Goal: Task Accomplishment & Management: Manage account settings

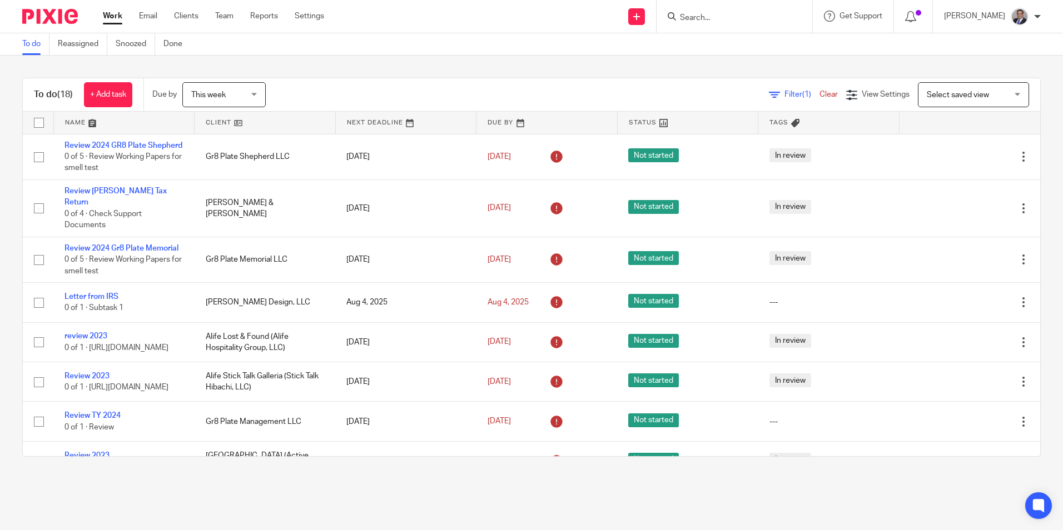
scroll to position [491, 0]
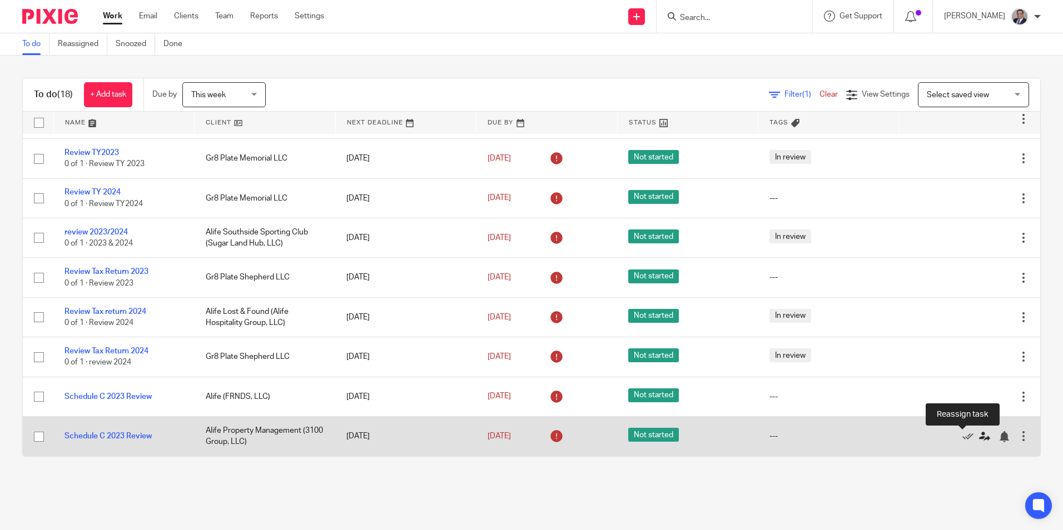
click at [979, 438] on icon at bounding box center [984, 436] width 11 height 11
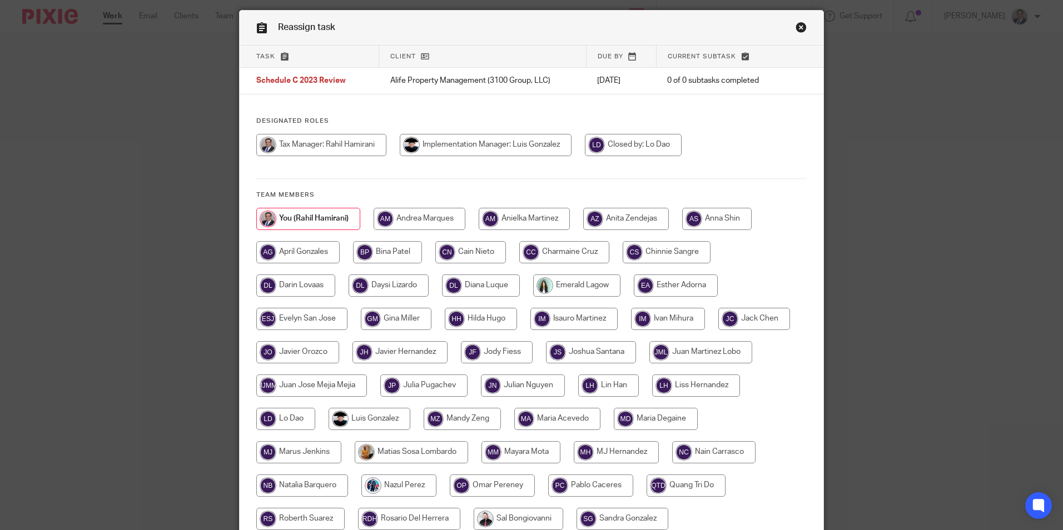
scroll to position [171, 0]
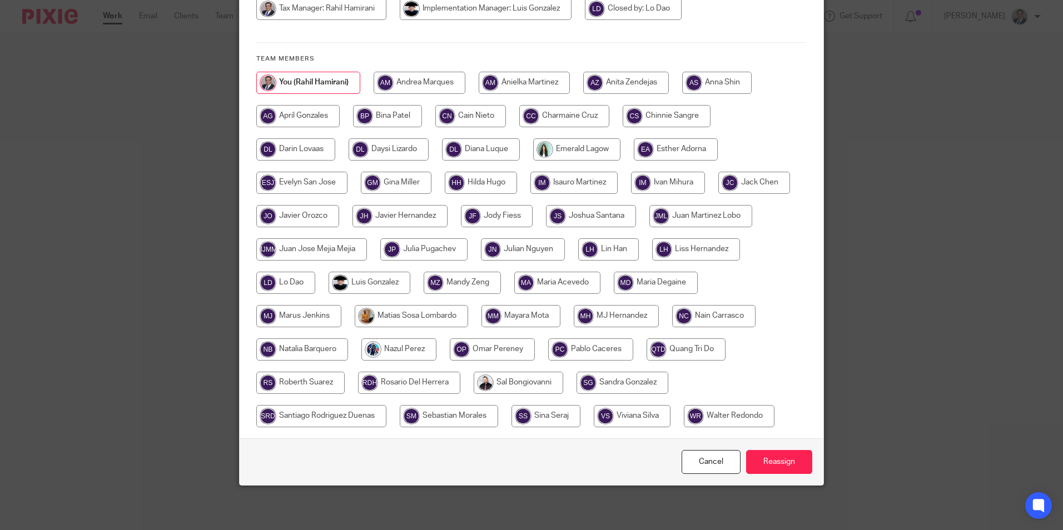
click at [542, 283] on input "radio" at bounding box center [557, 283] width 86 height 22
radio input "true"
click at [776, 460] on input "Reassign" at bounding box center [779, 462] width 66 height 24
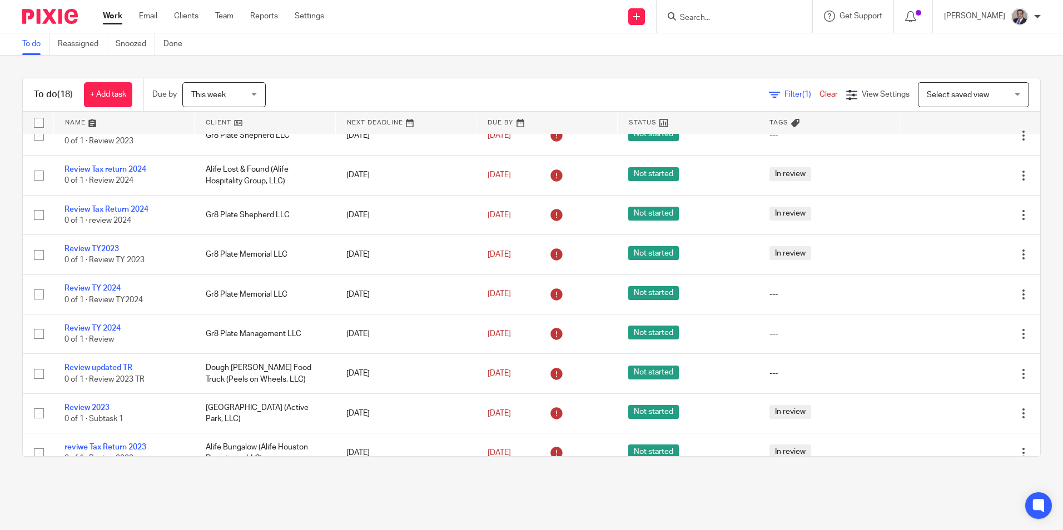
scroll to position [491, 0]
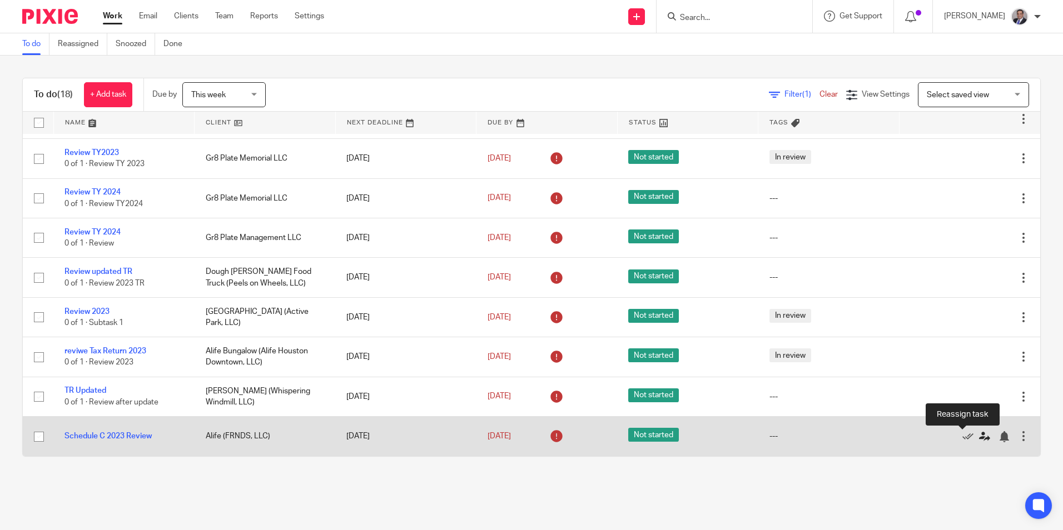
click at [979, 437] on link at bounding box center [987, 436] width 17 height 11
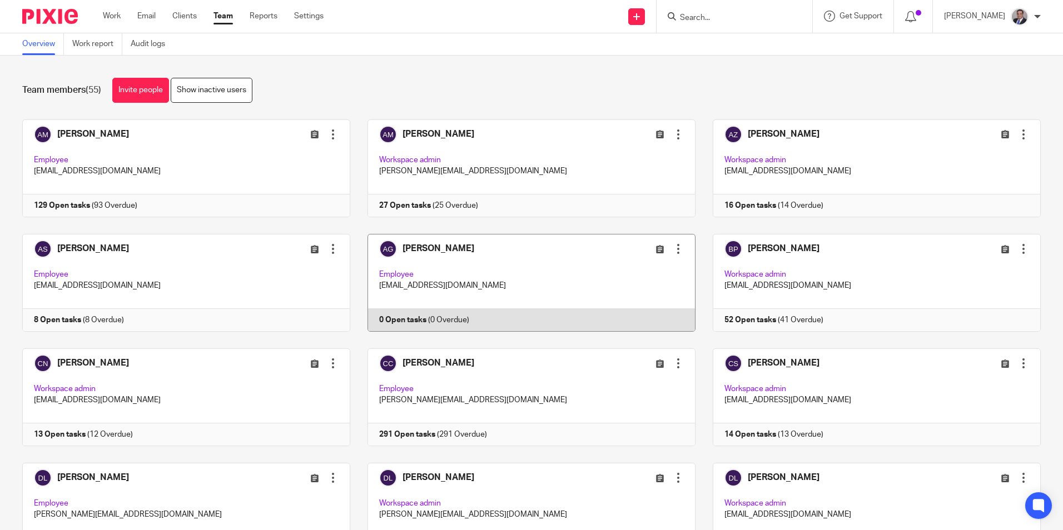
scroll to position [1101, 0]
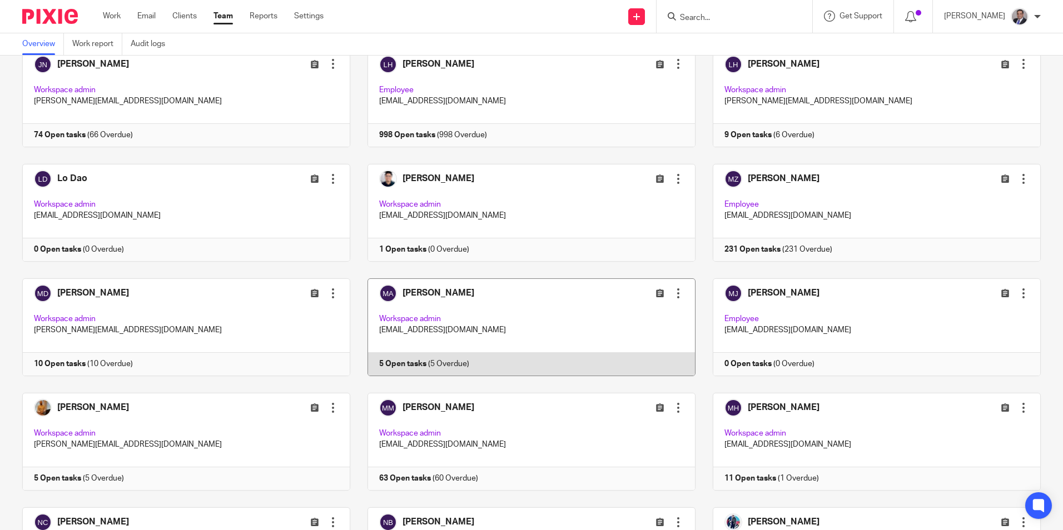
click at [432, 290] on link at bounding box center [522, 327] width 345 height 98
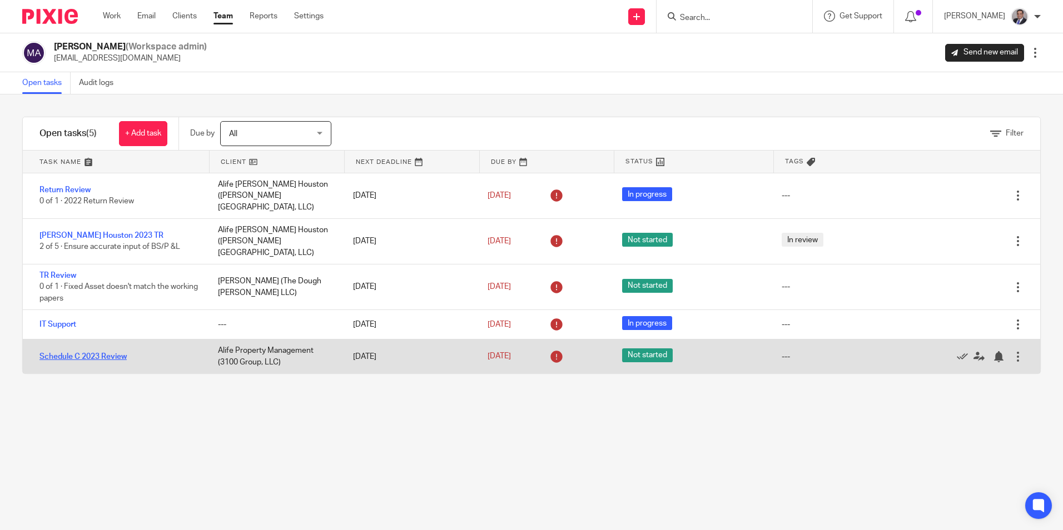
click at [113, 353] on link "Schedule C 2023 Review" at bounding box center [82, 357] width 87 height 8
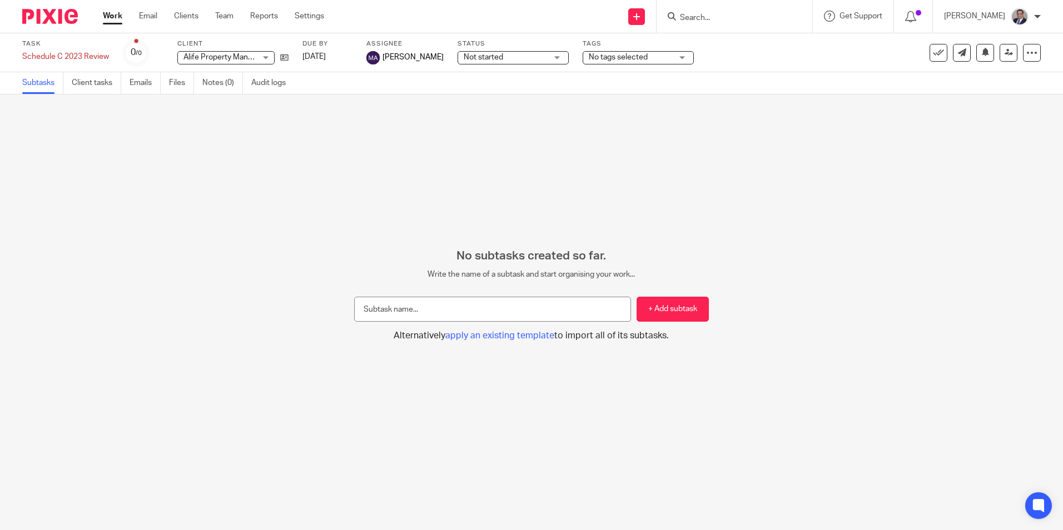
click at [467, 323] on form "+ Add subtask Alternatively apply an existing template to import all of its sub…" at bounding box center [531, 311] width 354 height 62
click at [471, 321] on input "text" at bounding box center [492, 309] width 277 height 25
type input "Add adjusting entries in workbook."
click at [656, 303] on button "+ Add subtask" at bounding box center [672, 309] width 72 height 25
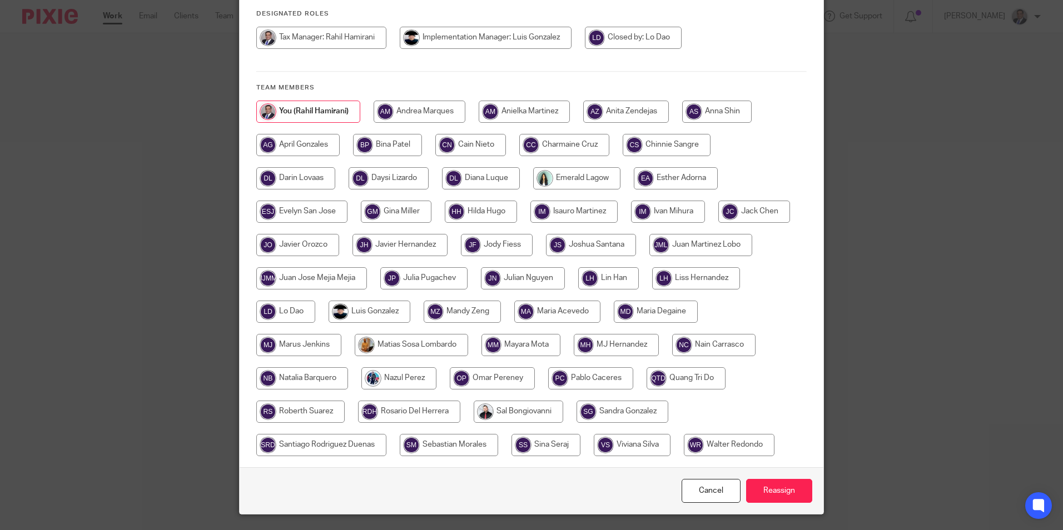
scroll to position [171, 0]
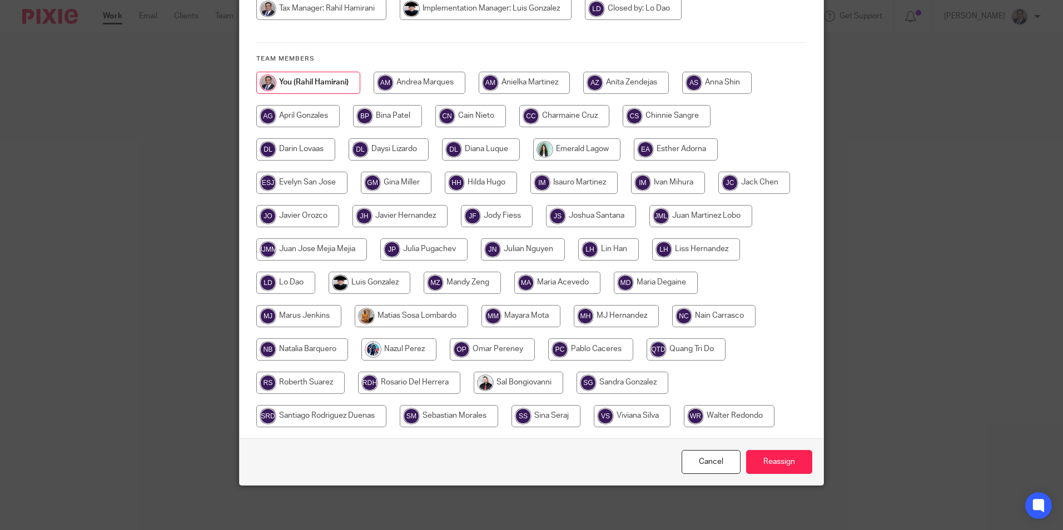
click at [571, 282] on input "radio" at bounding box center [557, 283] width 86 height 22
radio input "true"
click at [781, 462] on input "Reassign" at bounding box center [779, 462] width 66 height 24
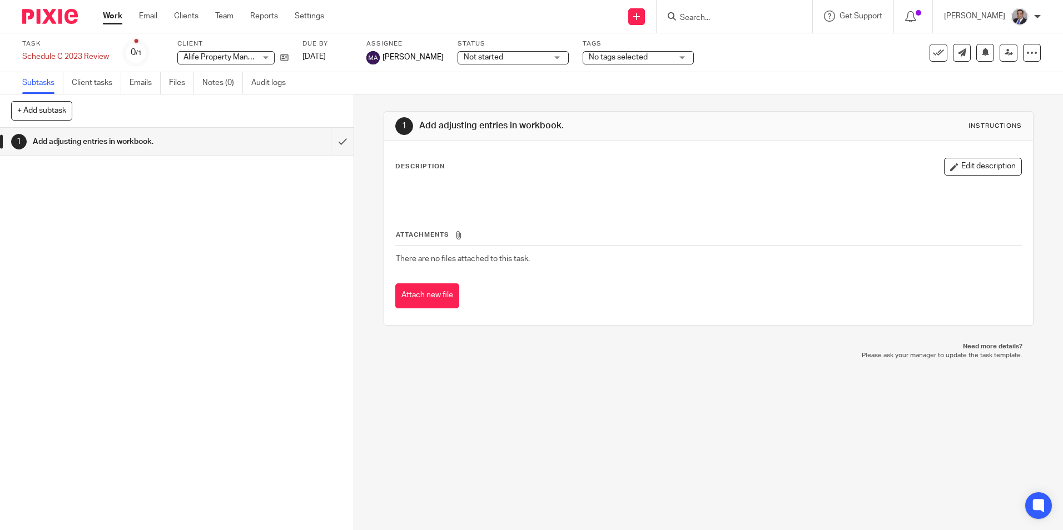
click at [199, 21] on ul "Work Email Clients Team Reports Settings" at bounding box center [222, 16] width 238 height 11
click at [218, 14] on link "Team" at bounding box center [224, 16] width 18 height 11
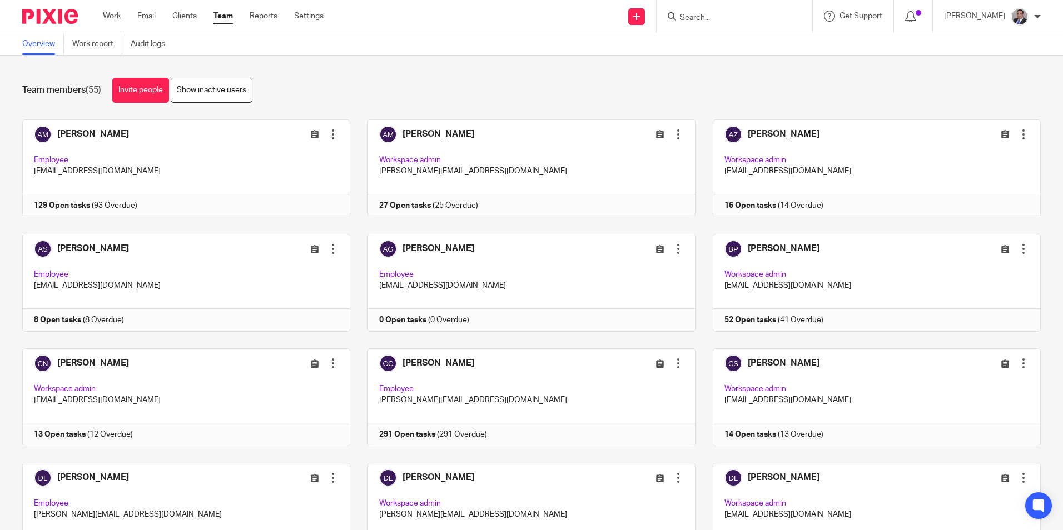
scroll to position [1101, 0]
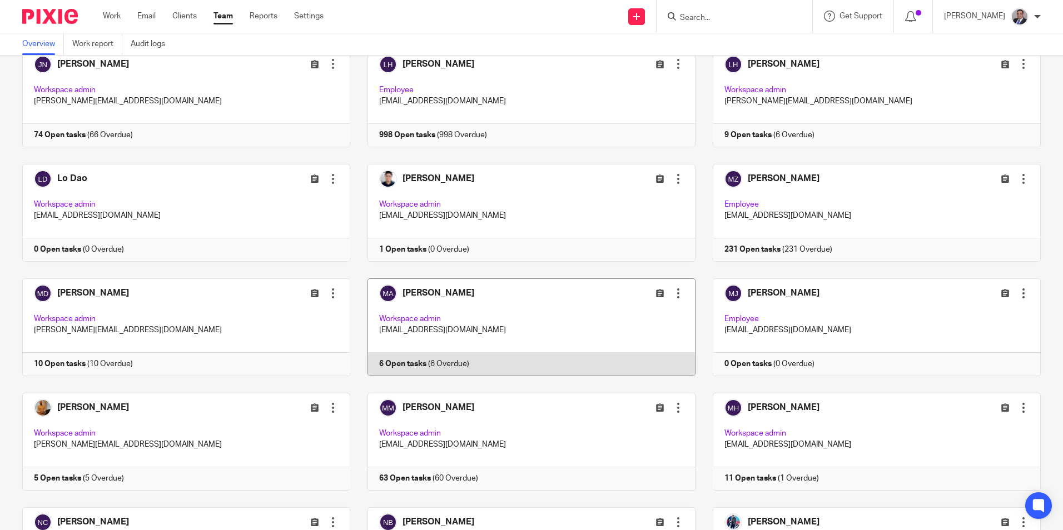
click at [424, 289] on link at bounding box center [522, 327] width 345 height 98
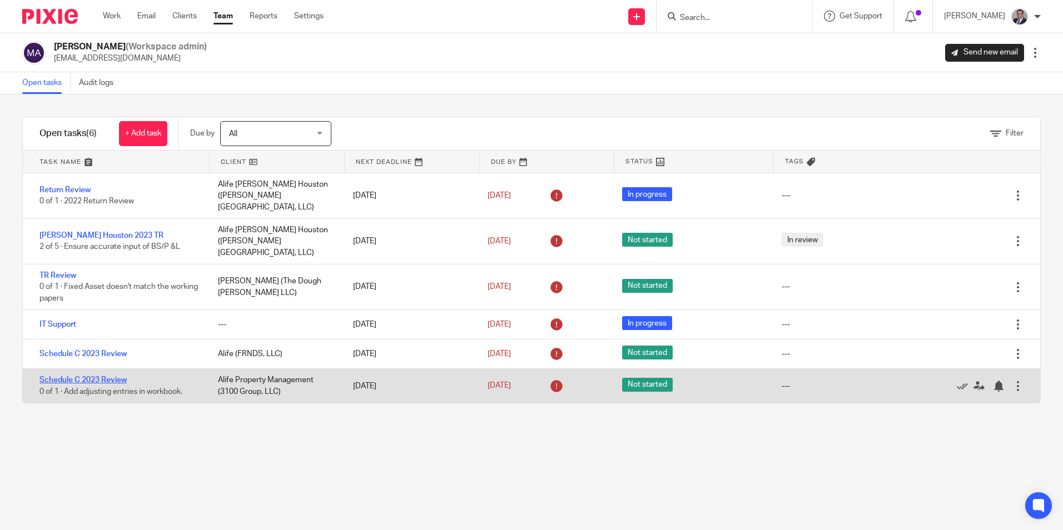
click at [48, 376] on link "Schedule C 2023 Review" at bounding box center [82, 380] width 87 height 8
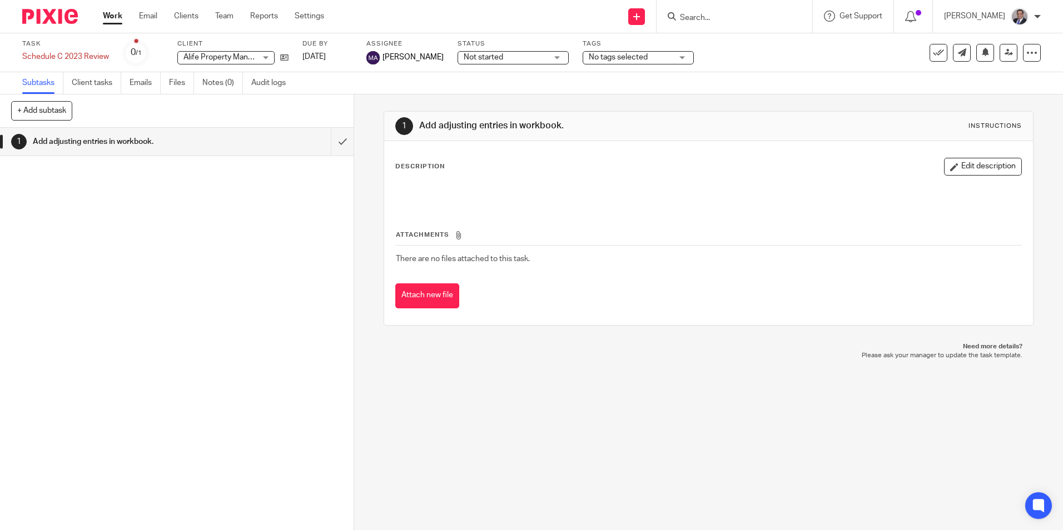
drag, startPoint x: 524, startPoint y: 197, endPoint x: 396, endPoint y: 197, distance: 127.8
click at [522, 197] on p at bounding box center [708, 192] width 625 height 11
click at [442, 178] on div "Description Edit description" at bounding box center [708, 182] width 626 height 49
click at [419, 202] on div at bounding box center [708, 194] width 636 height 25
click at [962, 159] on button "Edit description" at bounding box center [983, 167] width 78 height 18
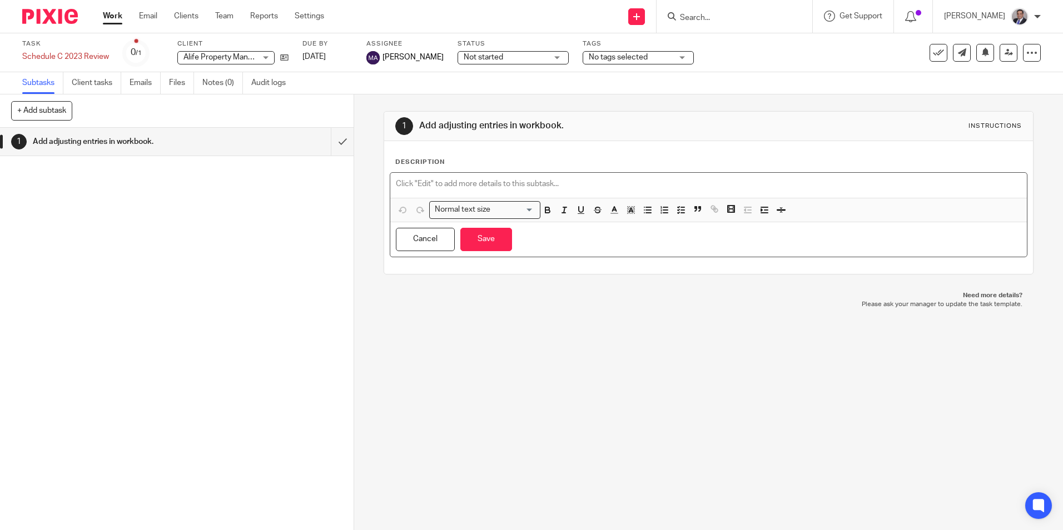
click at [463, 188] on p at bounding box center [708, 183] width 625 height 11
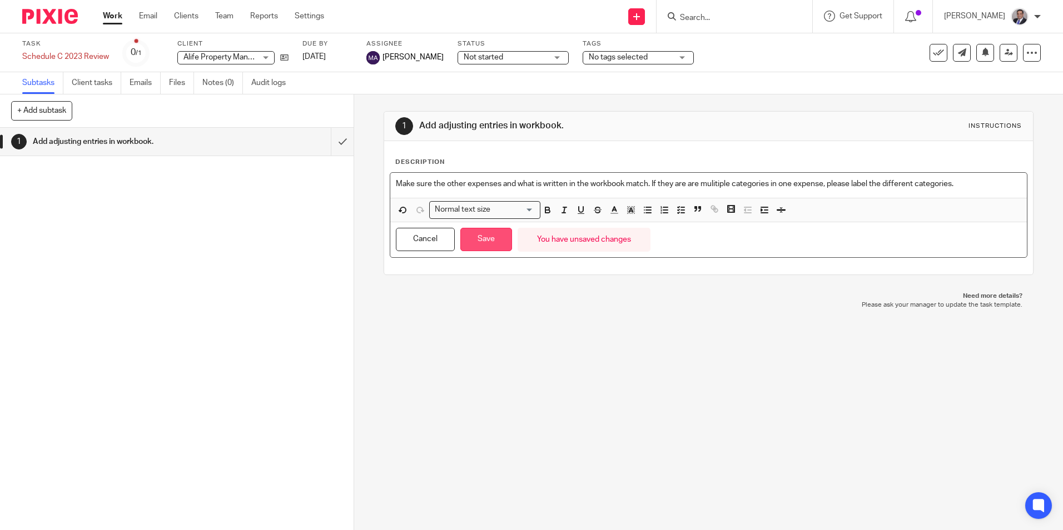
click at [484, 241] on button "Save" at bounding box center [486, 240] width 52 height 24
